Goal: Information Seeking & Learning: Learn about a topic

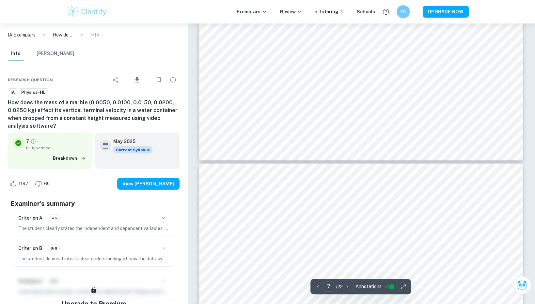
scroll to position [3204, 0]
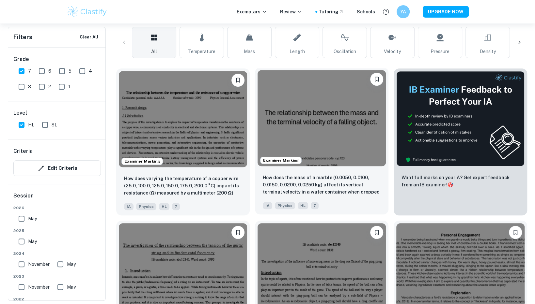
scroll to position [195, 0]
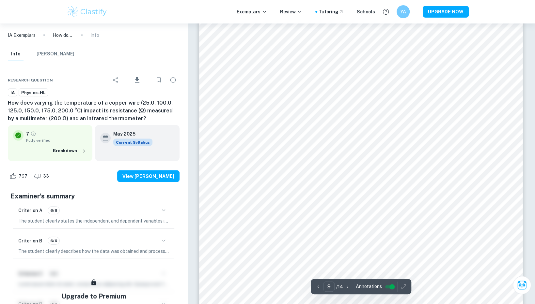
scroll to position [3969, 0]
type input "9"
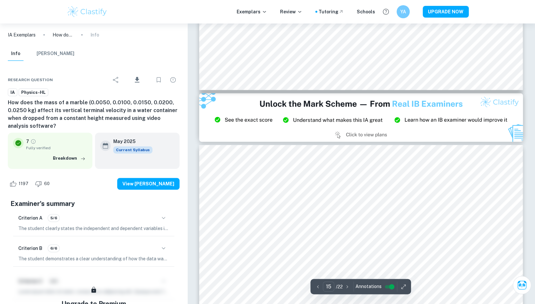
scroll to position [6596, 0]
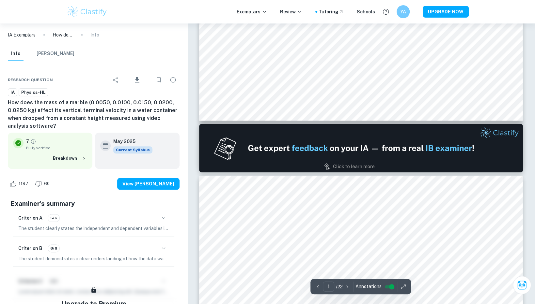
type input "2"
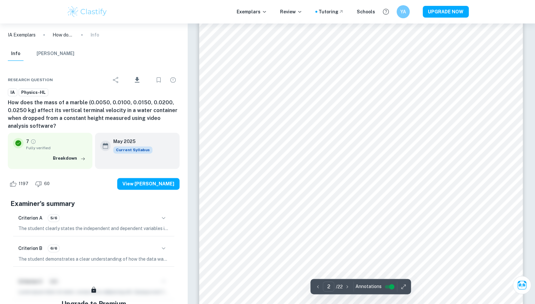
scroll to position [563, 0]
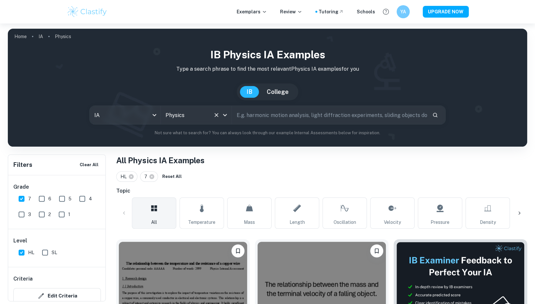
click at [216, 115] on icon "Clear" at bounding box center [216, 115] width 7 height 7
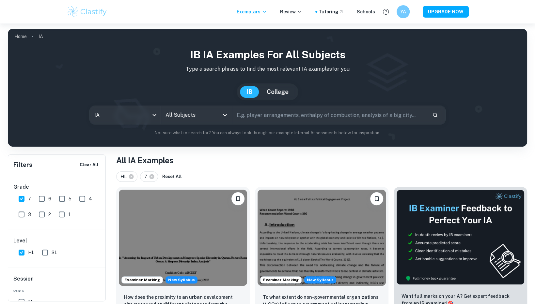
click at [197, 117] on input "All Subjects" at bounding box center [191, 115] width 55 height 12
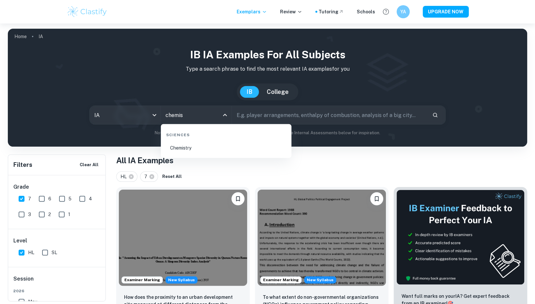
click at [196, 150] on li "Chemistry" at bounding box center [225, 148] width 125 height 15
type input "Chemistry"
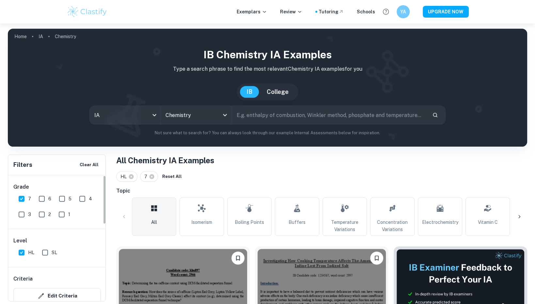
click at [45, 251] on input "SL" at bounding box center [45, 252] width 13 height 13
checkbox input "true"
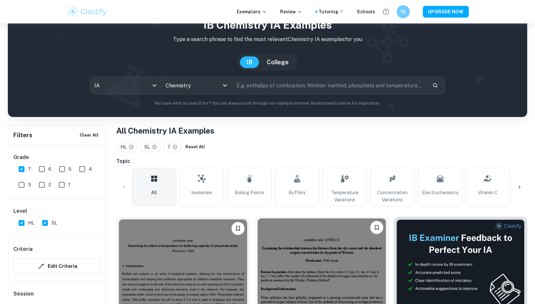
scroll to position [163, 0]
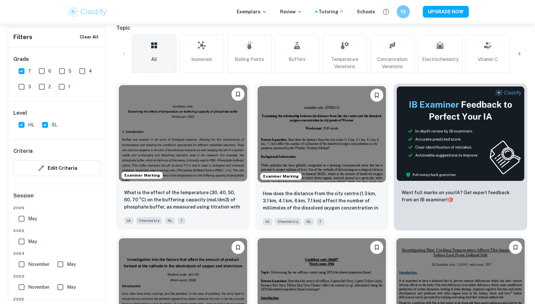
click at [207, 163] on img at bounding box center [183, 133] width 128 height 96
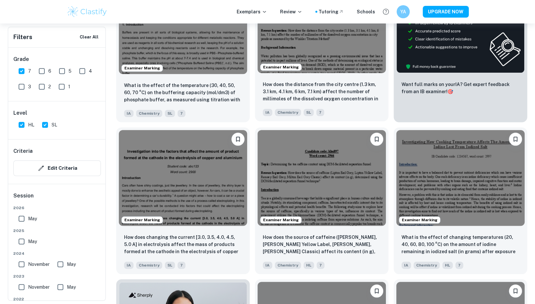
scroll to position [271, 0]
click at [21, 123] on input "HL" at bounding box center [21, 124] width 13 height 13
checkbox input "false"
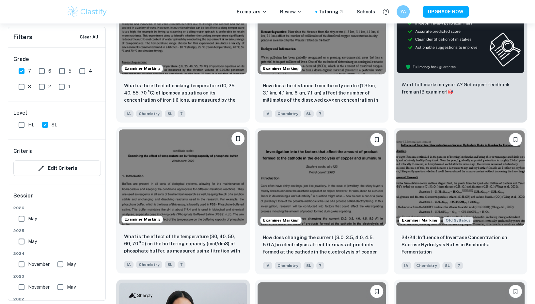
click at [187, 145] on img at bounding box center [183, 178] width 128 height 96
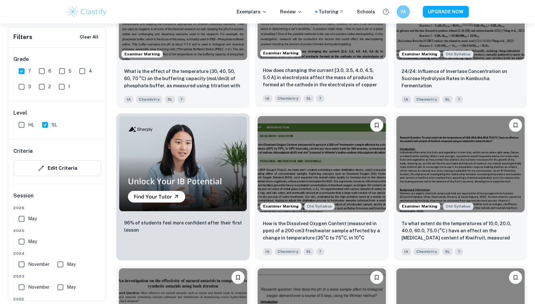
scroll to position [442, 0]
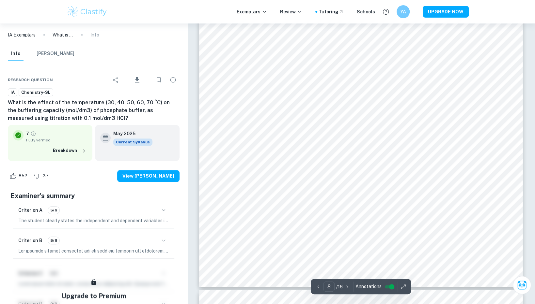
scroll to position [3557, 0]
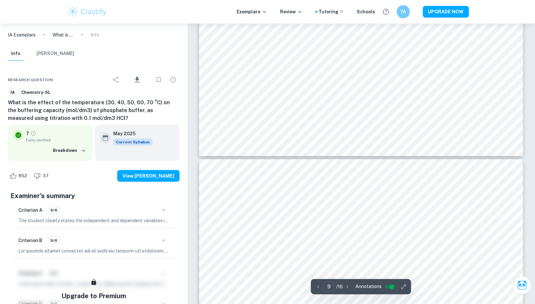
type input "10"
